Goal: Information Seeking & Learning: Learn about a topic

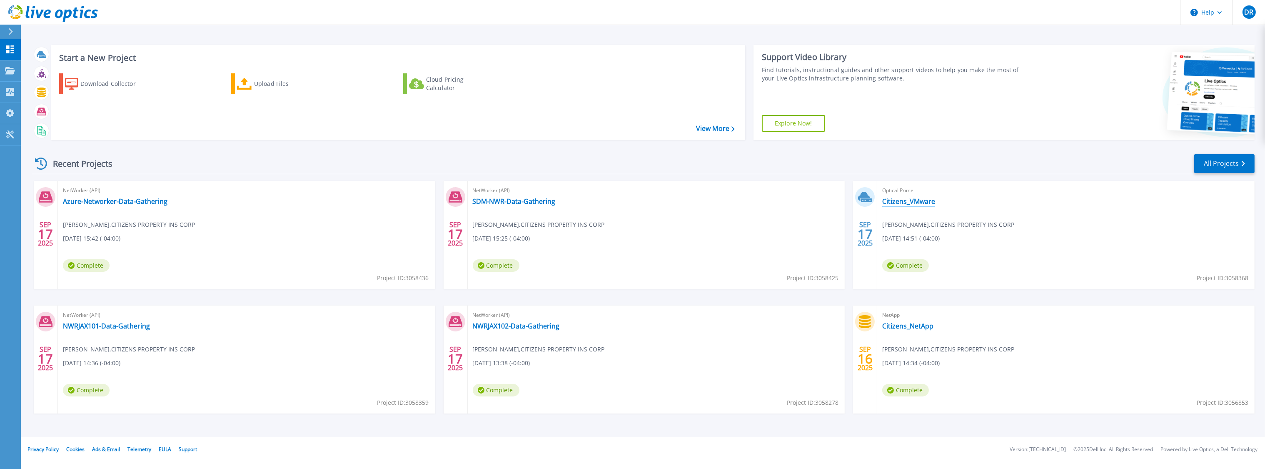
click at [926, 203] on link "Citizens_VMware" at bounding box center [908, 201] width 53 height 8
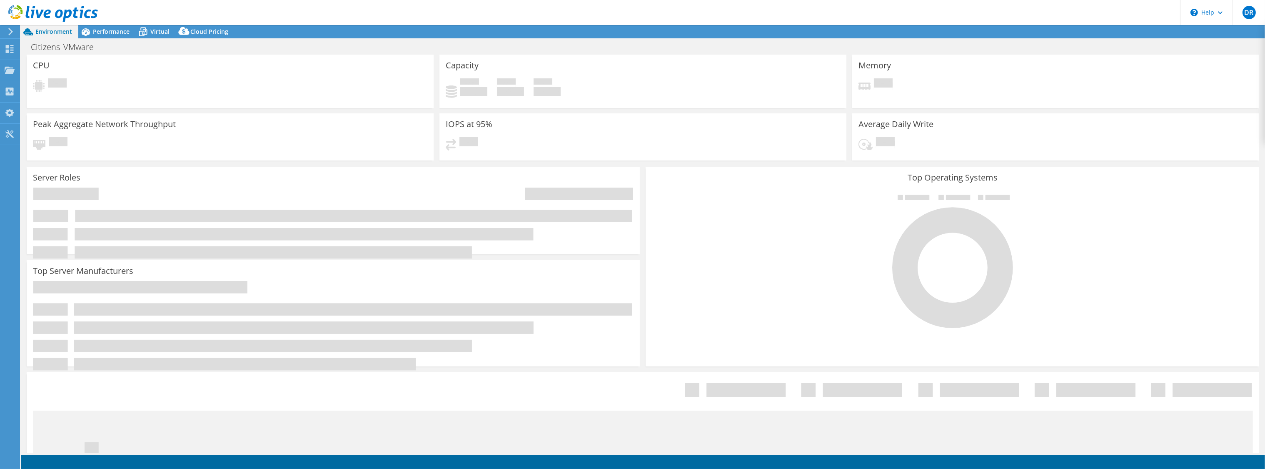
select select "USEast"
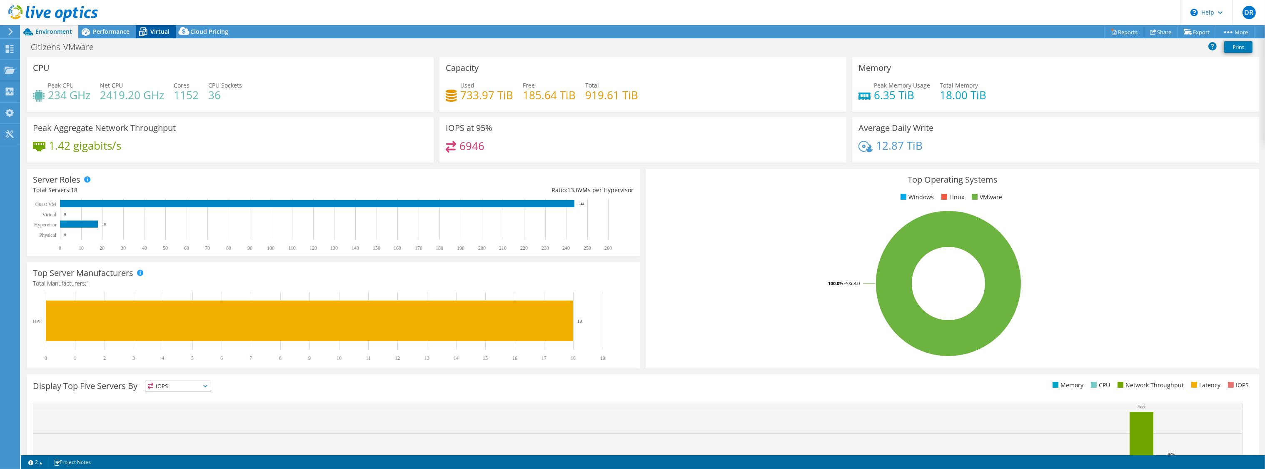
click at [155, 31] on span "Virtual" at bounding box center [159, 31] width 19 height 8
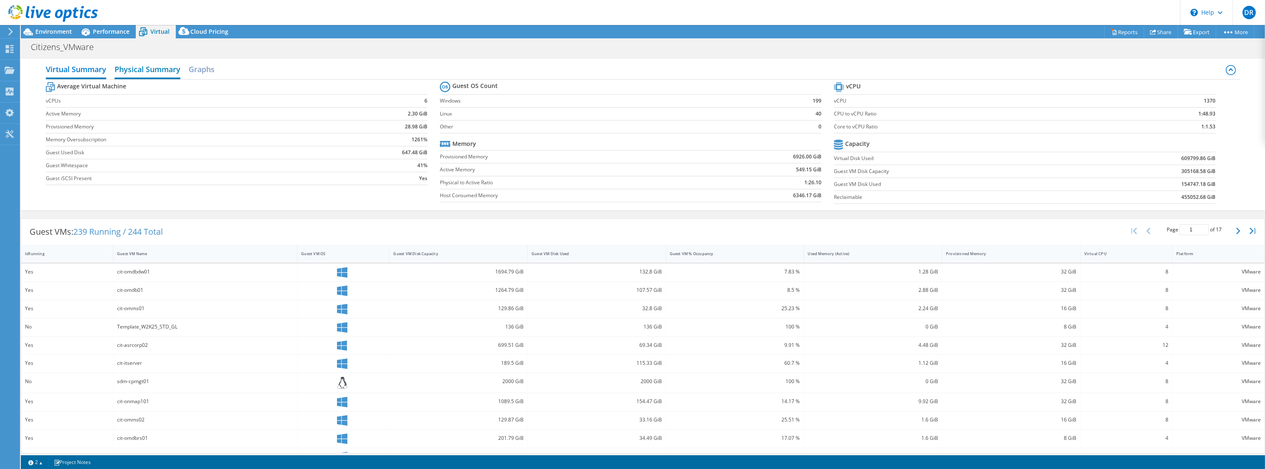
click at [137, 68] on h2 "Physical Summary" at bounding box center [148, 70] width 66 height 18
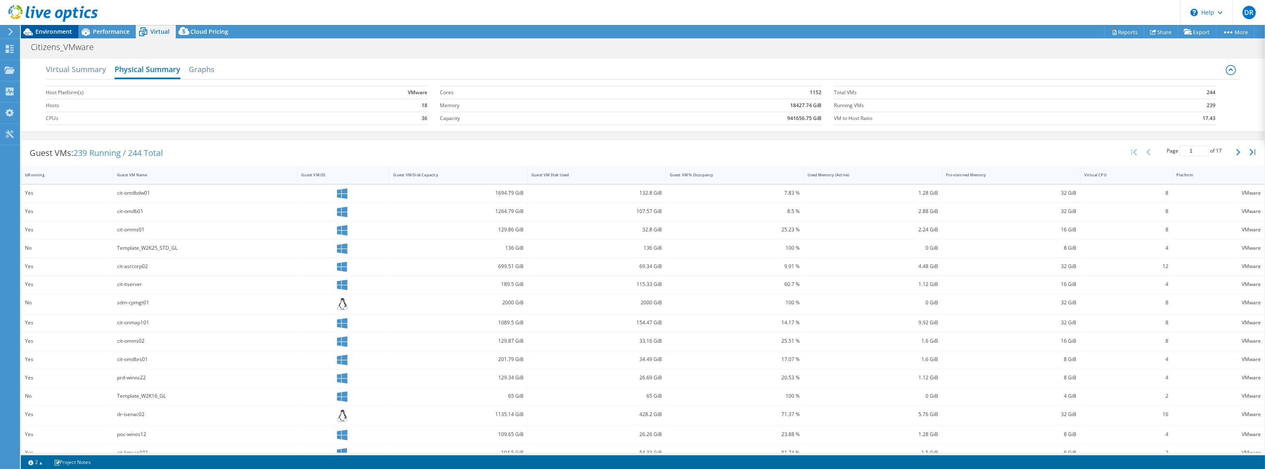
click at [48, 33] on span "Environment" at bounding box center [53, 31] width 37 height 8
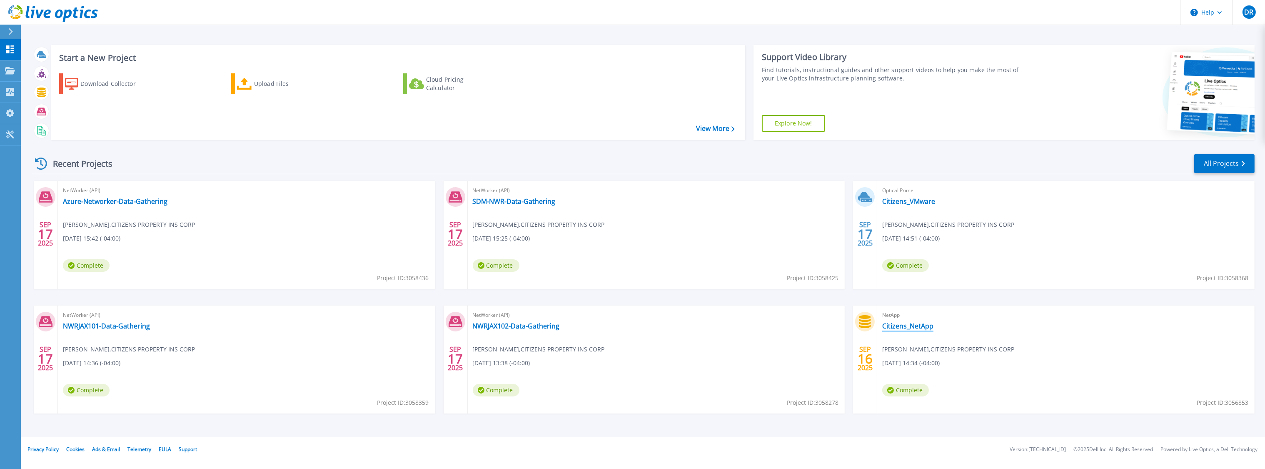
click at [918, 328] on link "Citizens_NetApp" at bounding box center [907, 326] width 51 height 8
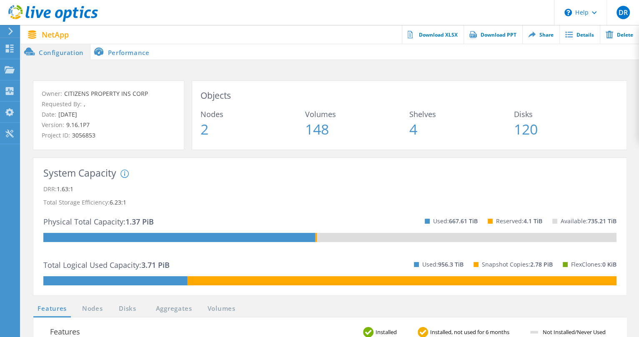
click at [119, 53] on li "Performance" at bounding box center [122, 51] width 65 height 17
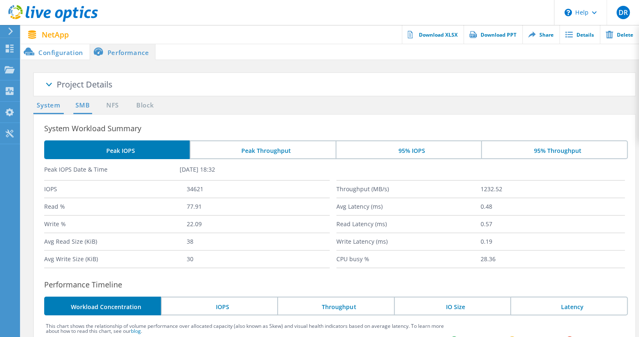
click at [80, 107] on link "SMB" at bounding box center [82, 105] width 18 height 10
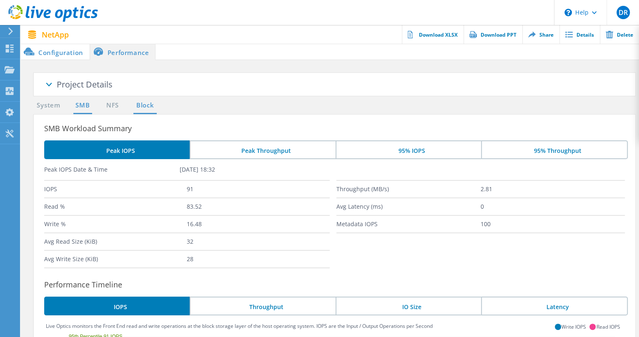
click at [152, 104] on link "Block" at bounding box center [144, 105] width 23 height 10
click at [115, 104] on link "NFS" at bounding box center [112, 105] width 16 height 10
click at [88, 103] on link "SMB" at bounding box center [82, 105] width 18 height 10
click at [60, 102] on link "System" at bounding box center [48, 105] width 30 height 10
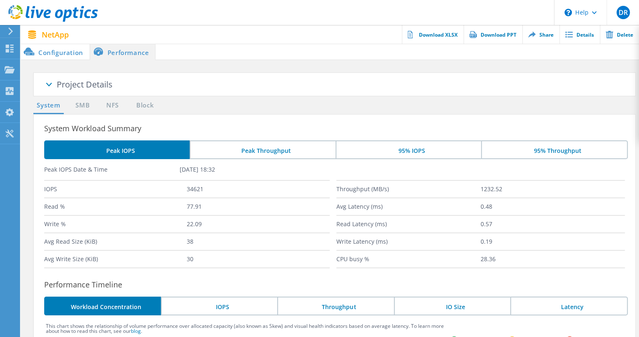
click at [63, 56] on li "Configuration" at bounding box center [55, 51] width 69 height 17
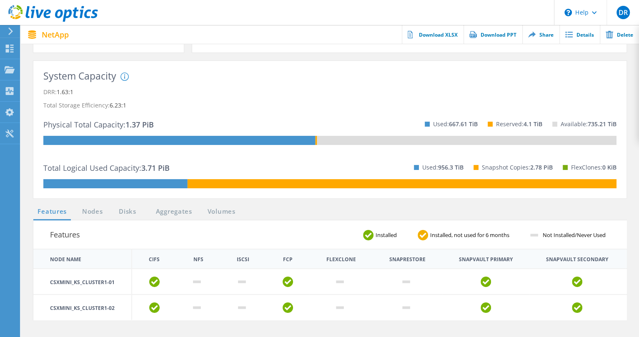
scroll to position [83, 0]
